Goal: Information Seeking & Learning: Understand process/instructions

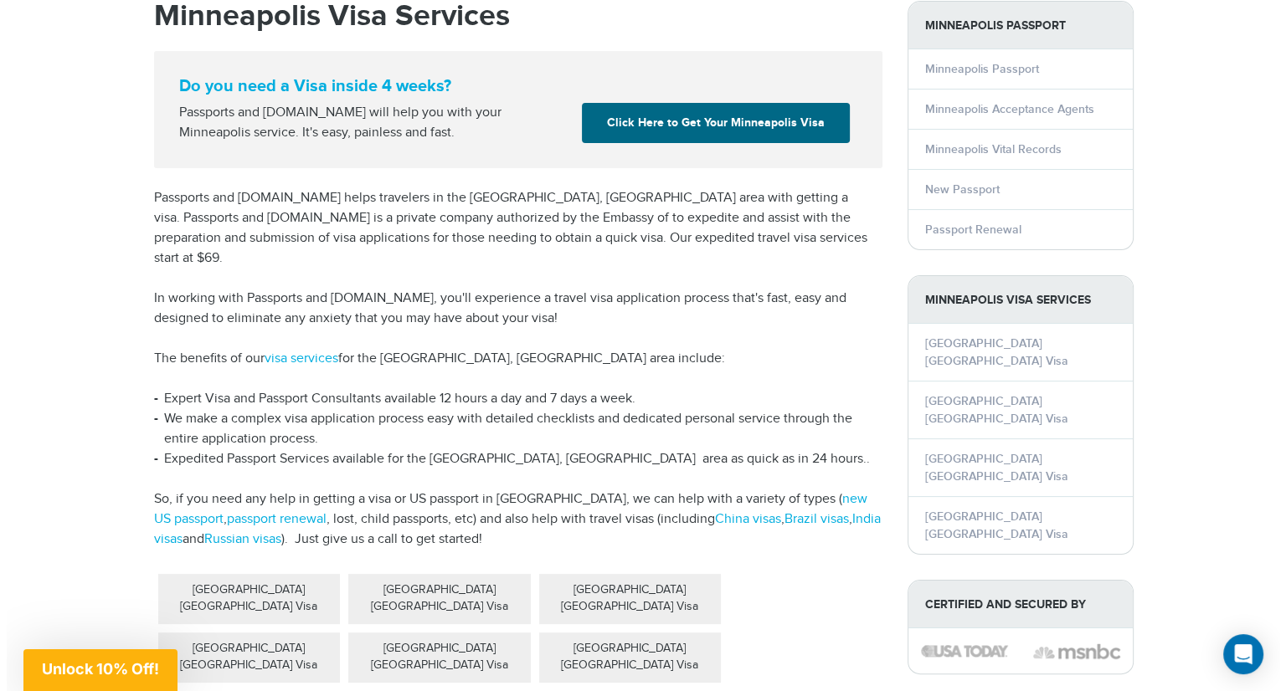
scroll to position [335, 0]
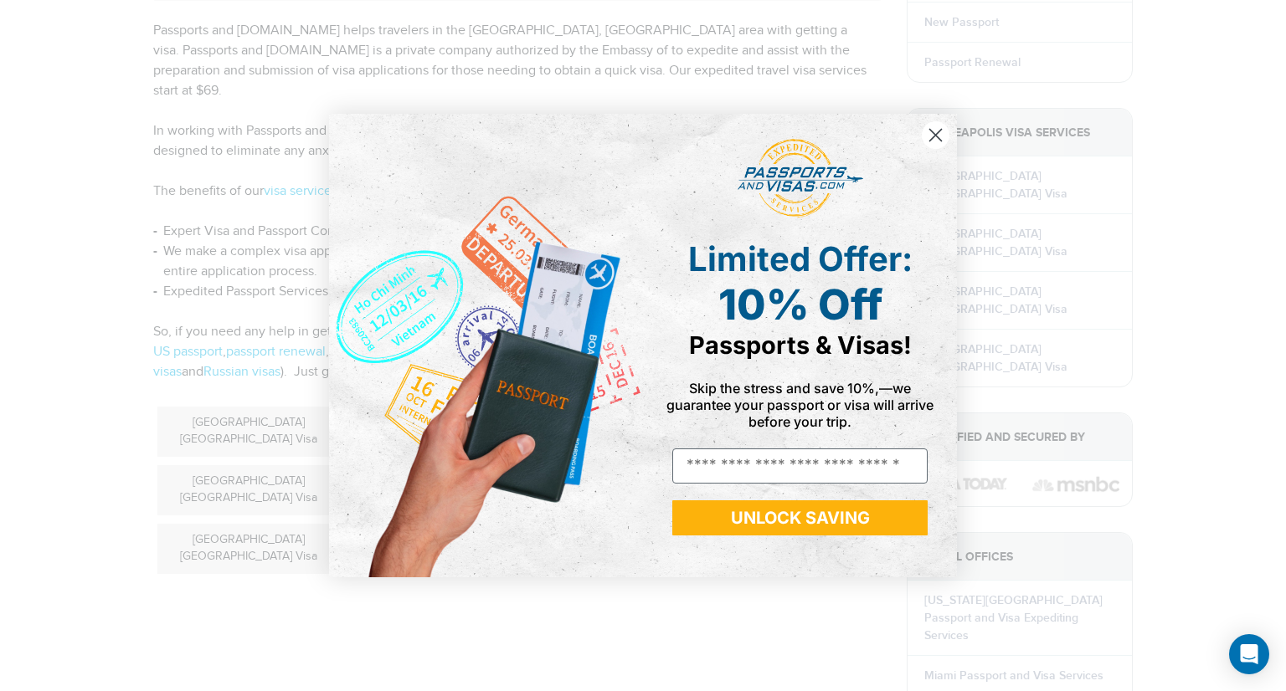
click at [947, 135] on circle "Close dialog" at bounding box center [936, 135] width 28 height 28
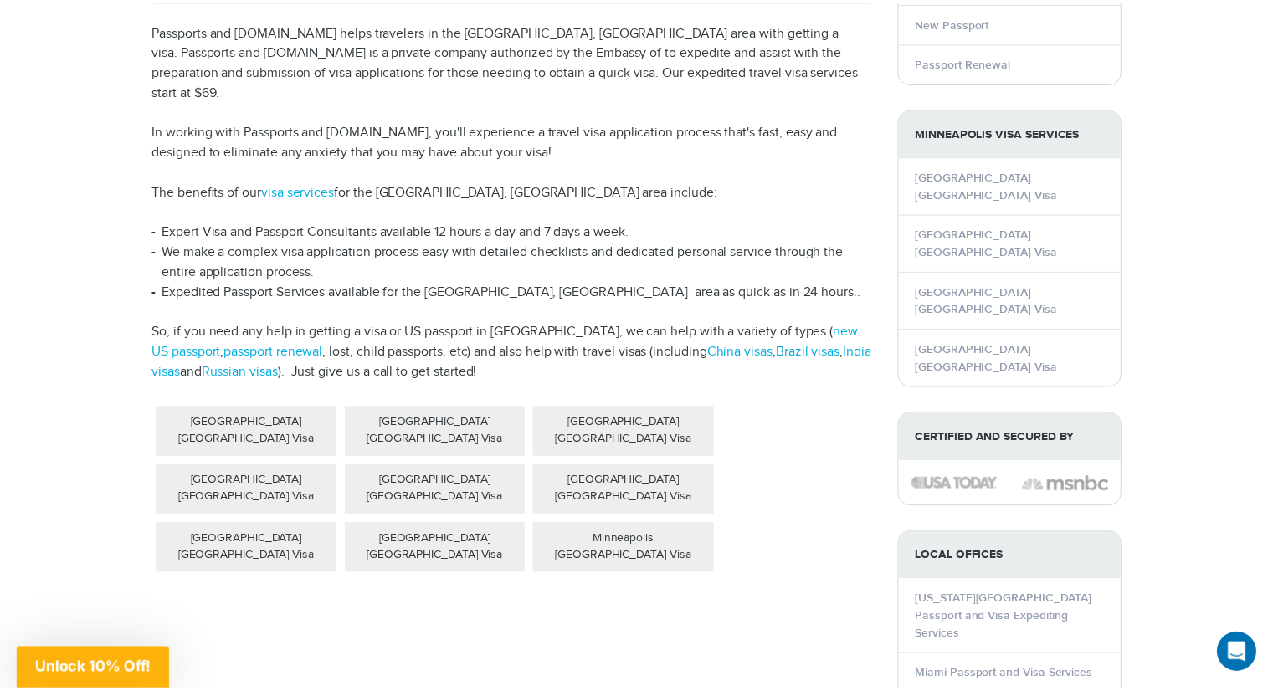
scroll to position [0, 0]
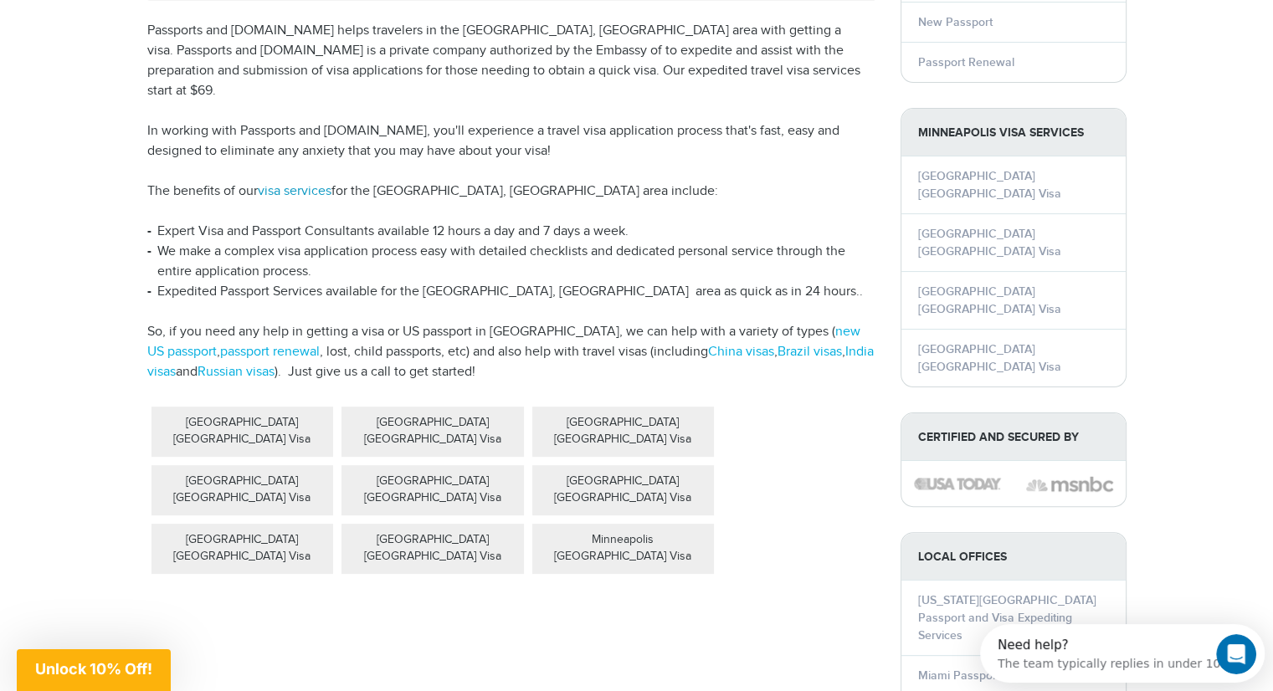
click at [308, 183] on link "visa services" at bounding box center [295, 191] width 74 height 16
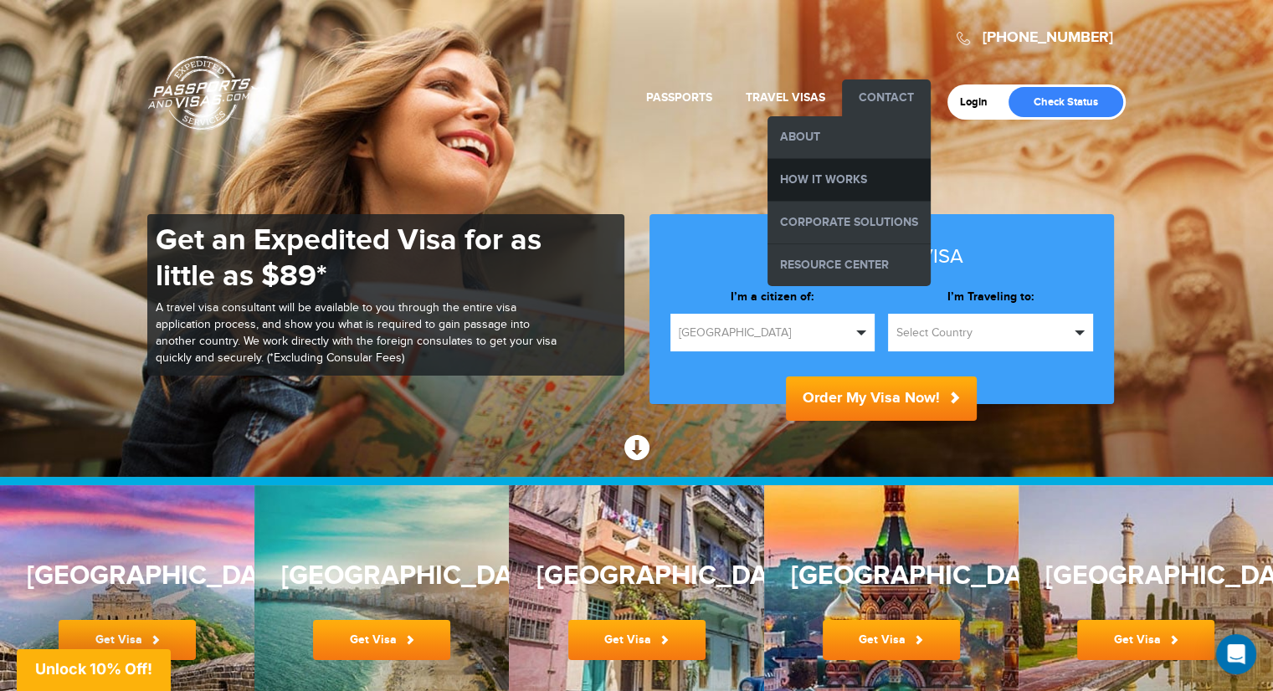
click at [816, 173] on link "How it Works" at bounding box center [849, 180] width 163 height 42
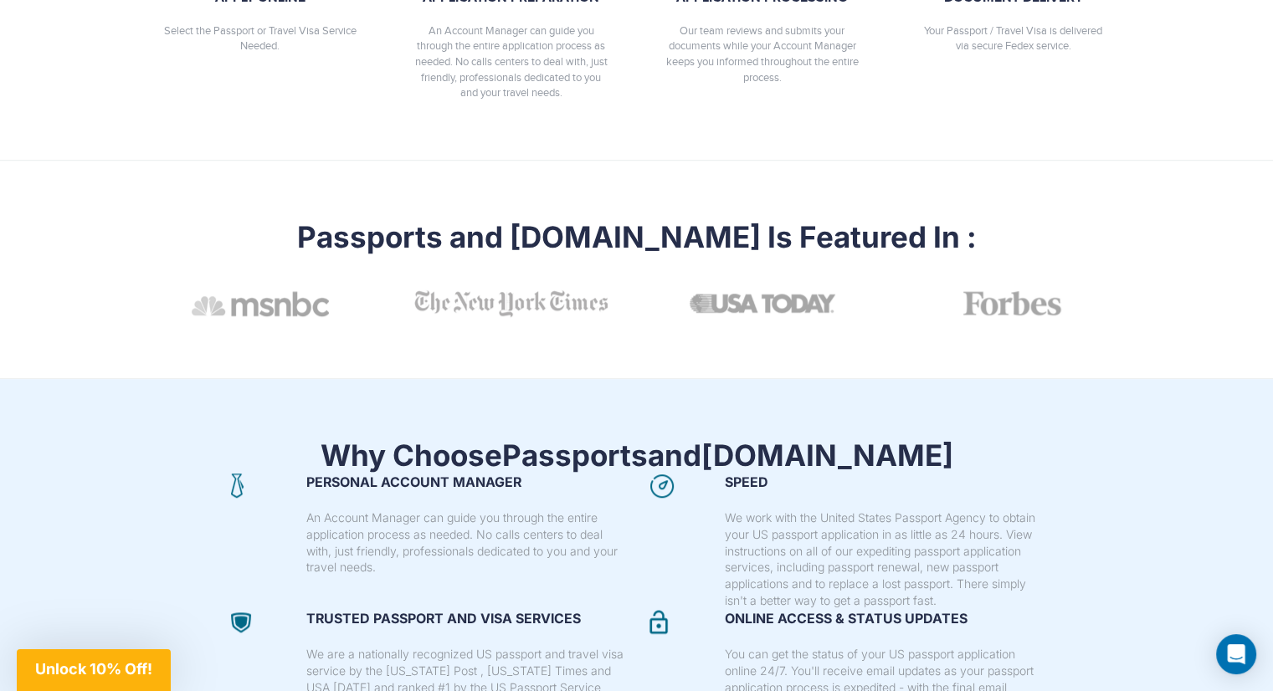
scroll to position [1004, 0]
